Goal: Transaction & Acquisition: Book appointment/travel/reservation

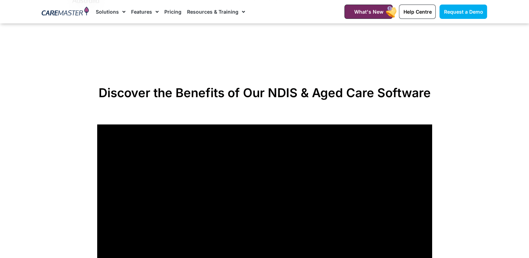
scroll to position [594, 0]
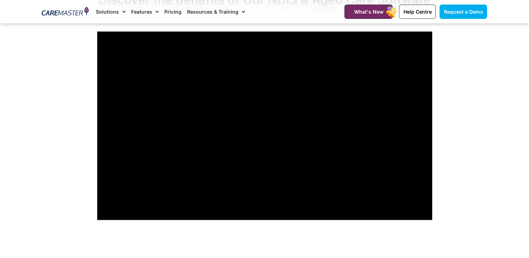
click at [489, 38] on section "Discover the Benefits of Our NDIS & Aged Care Software" at bounding box center [264, 106] width 529 height 235
click at [475, 92] on section "Discover the Benefits of Our NDIS & Aged Care Software" at bounding box center [264, 106] width 529 height 235
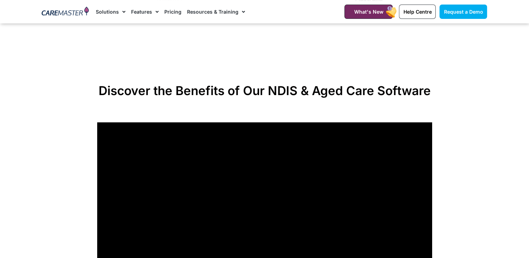
scroll to position [420, 0]
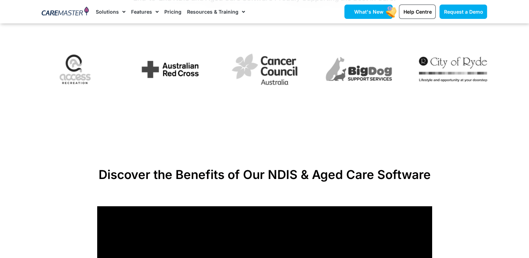
click at [367, 12] on span "What's New" at bounding box center [368, 12] width 29 height 6
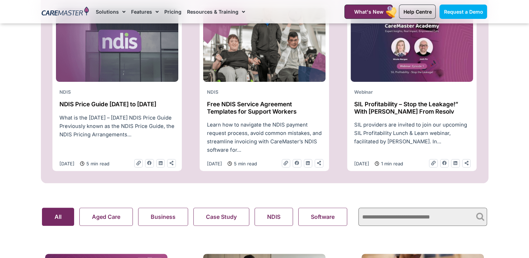
scroll to position [315, 0]
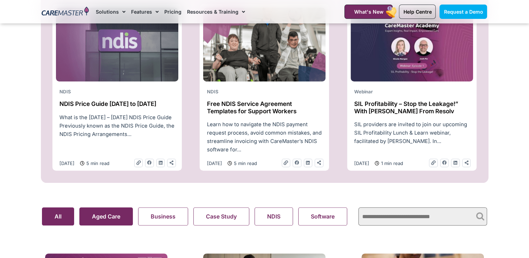
click at [101, 217] on search "Aged Care Business Case Study NDIS Software Support At Home Webinar All" at bounding box center [197, 216] width 310 height 18
click at [110, 221] on button "Aged Care" at bounding box center [105, 216] width 53 height 18
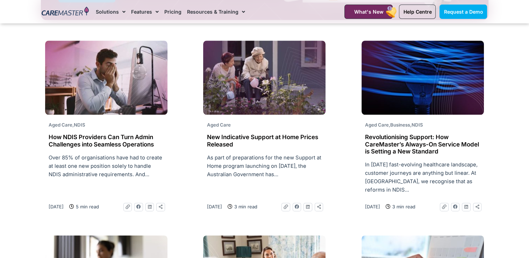
scroll to position [699, 0]
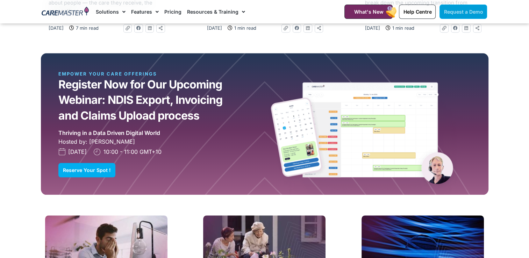
click at [466, 10] on span "Request a Demo" at bounding box center [463, 12] width 39 height 6
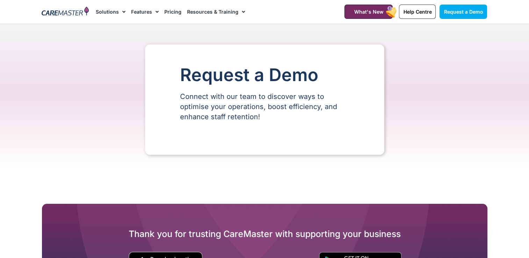
click at [176, 13] on link "Pricing" at bounding box center [172, 11] width 17 height 23
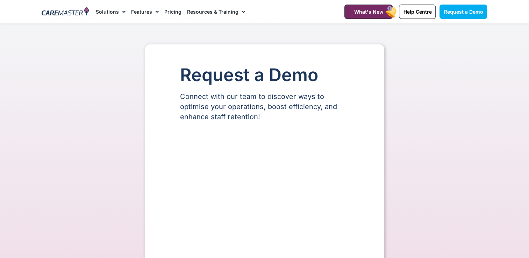
select select "**"
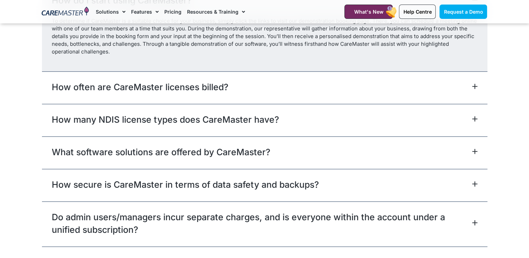
scroll to position [3146, 0]
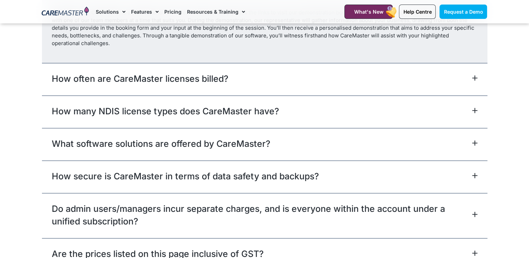
click at [477, 108] on icon at bounding box center [475, 111] width 6 height 6
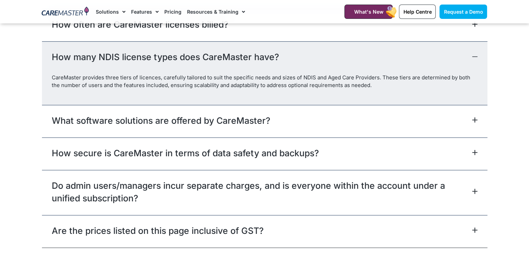
click at [477, 106] on div "What software solutions are offered by CareMaster?" at bounding box center [264, 121] width 445 height 33
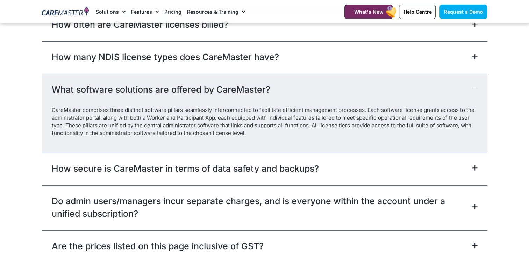
scroll to position [3181, 0]
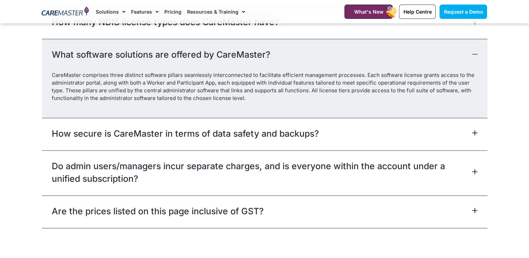
click at [478, 166] on div "Do admin users/managers incur separate charges, and is everyone within the acco…" at bounding box center [264, 172] width 445 height 45
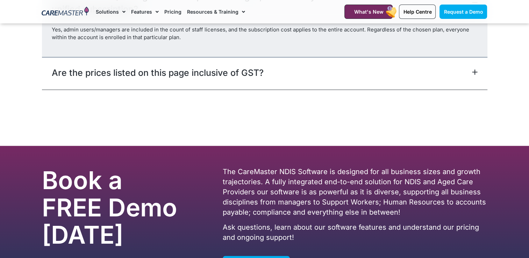
scroll to position [3356, 0]
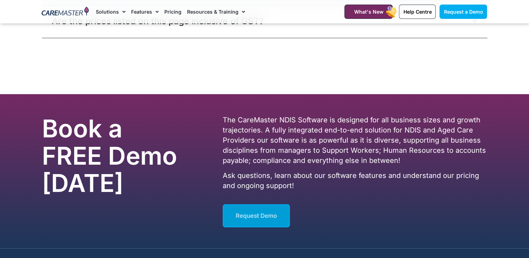
click at [279, 210] on link "Request Demo" at bounding box center [256, 215] width 67 height 23
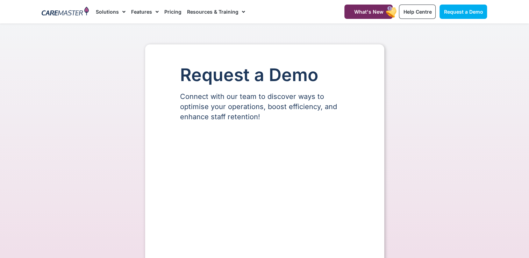
select select "**"
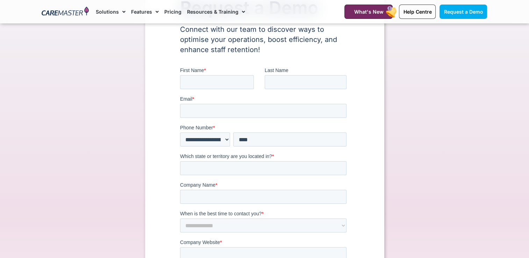
scroll to position [35, 0]
